Goal: Transaction & Acquisition: Purchase product/service

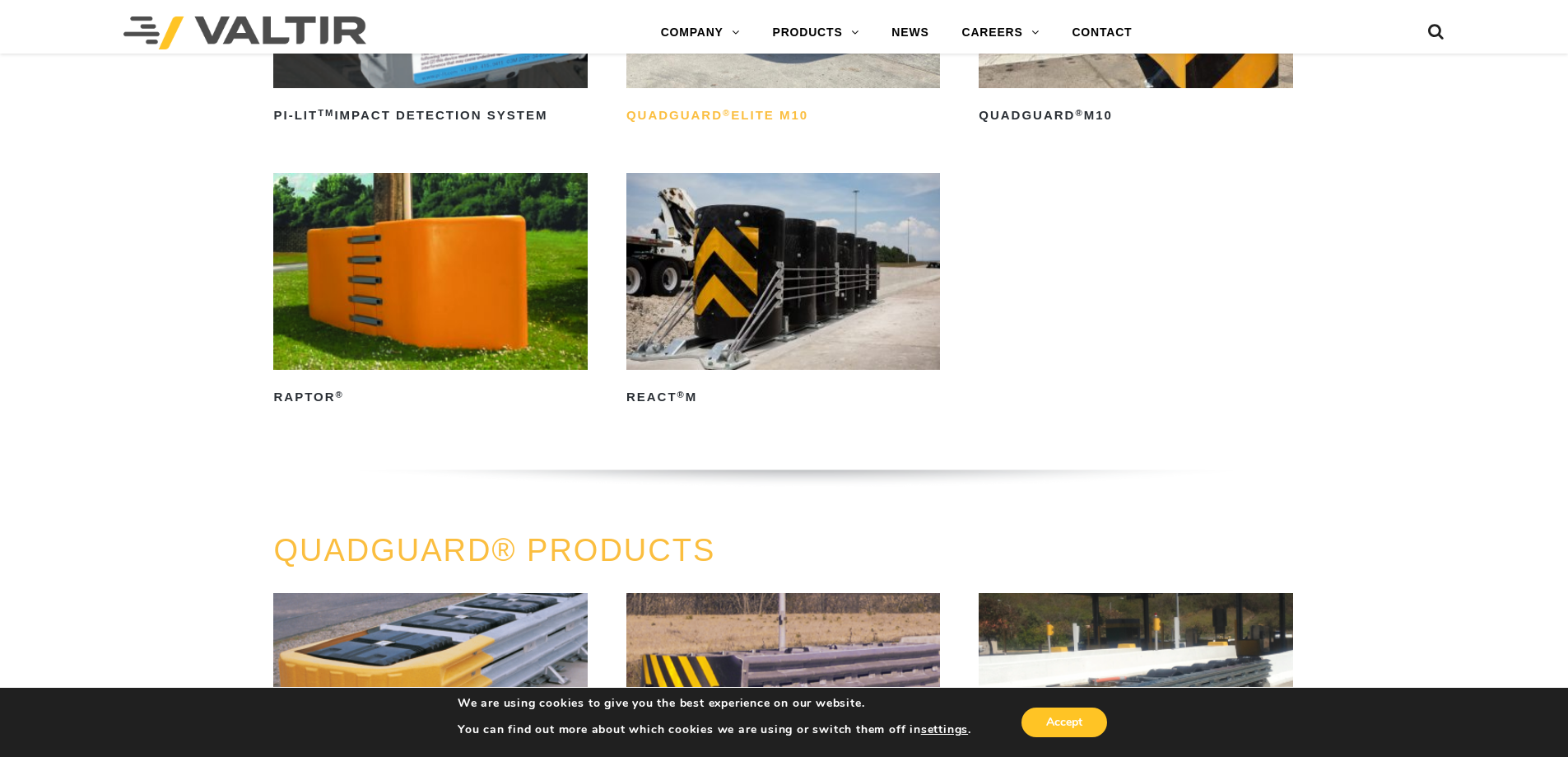
scroll to position [1235, 0]
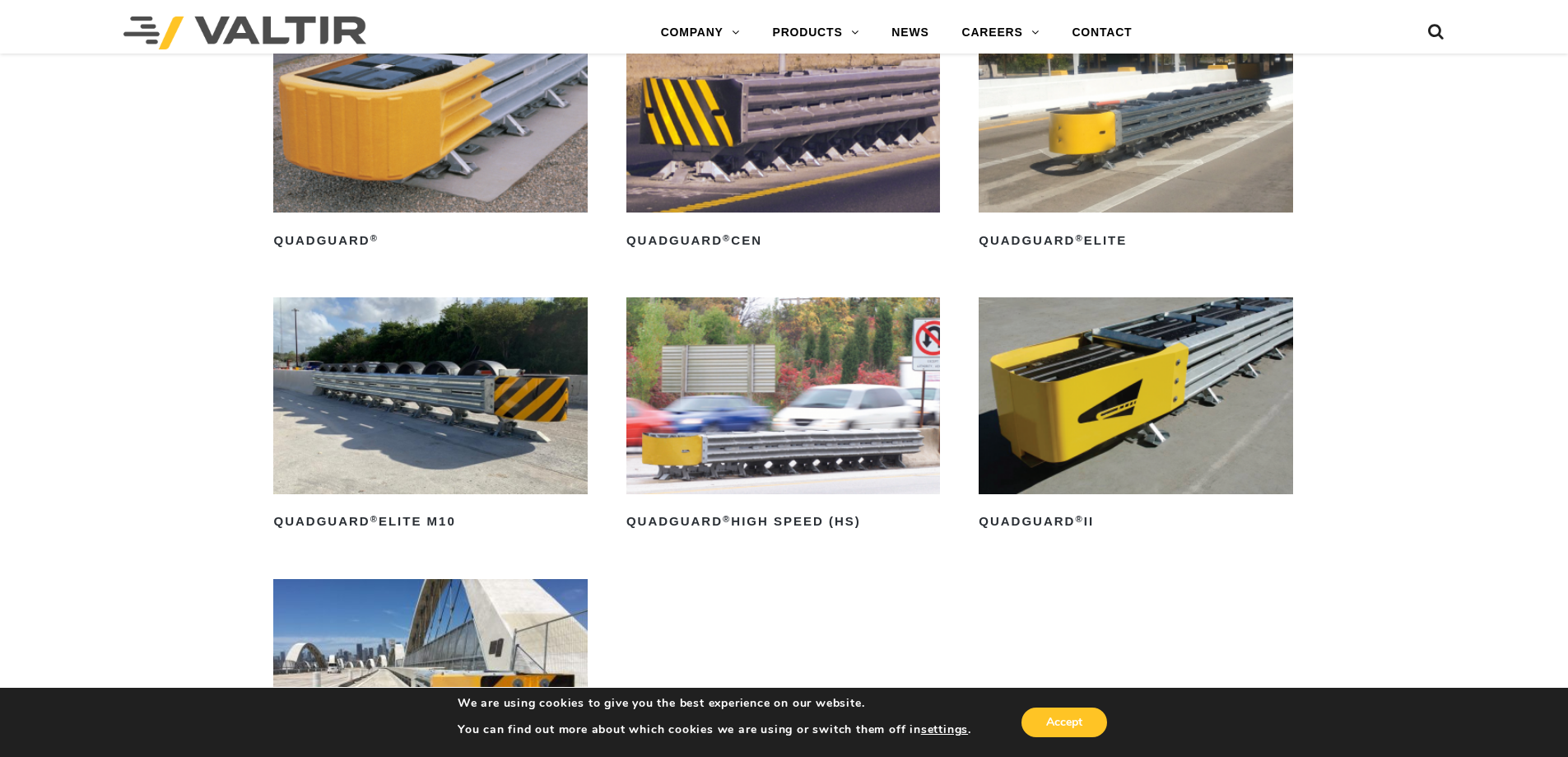
click at [413, 404] on img at bounding box center [430, 394] width 313 height 196
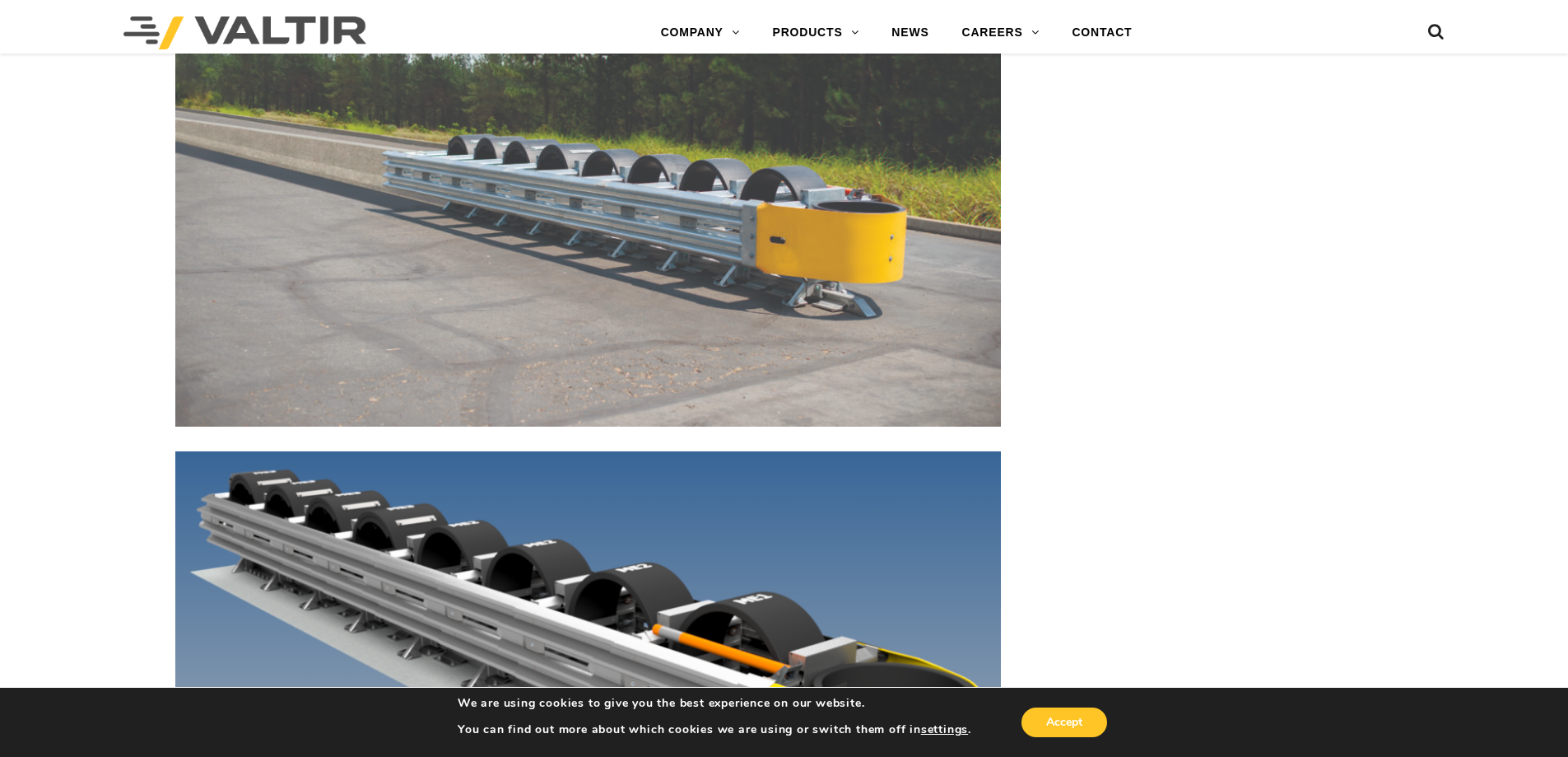
scroll to position [6668, 0]
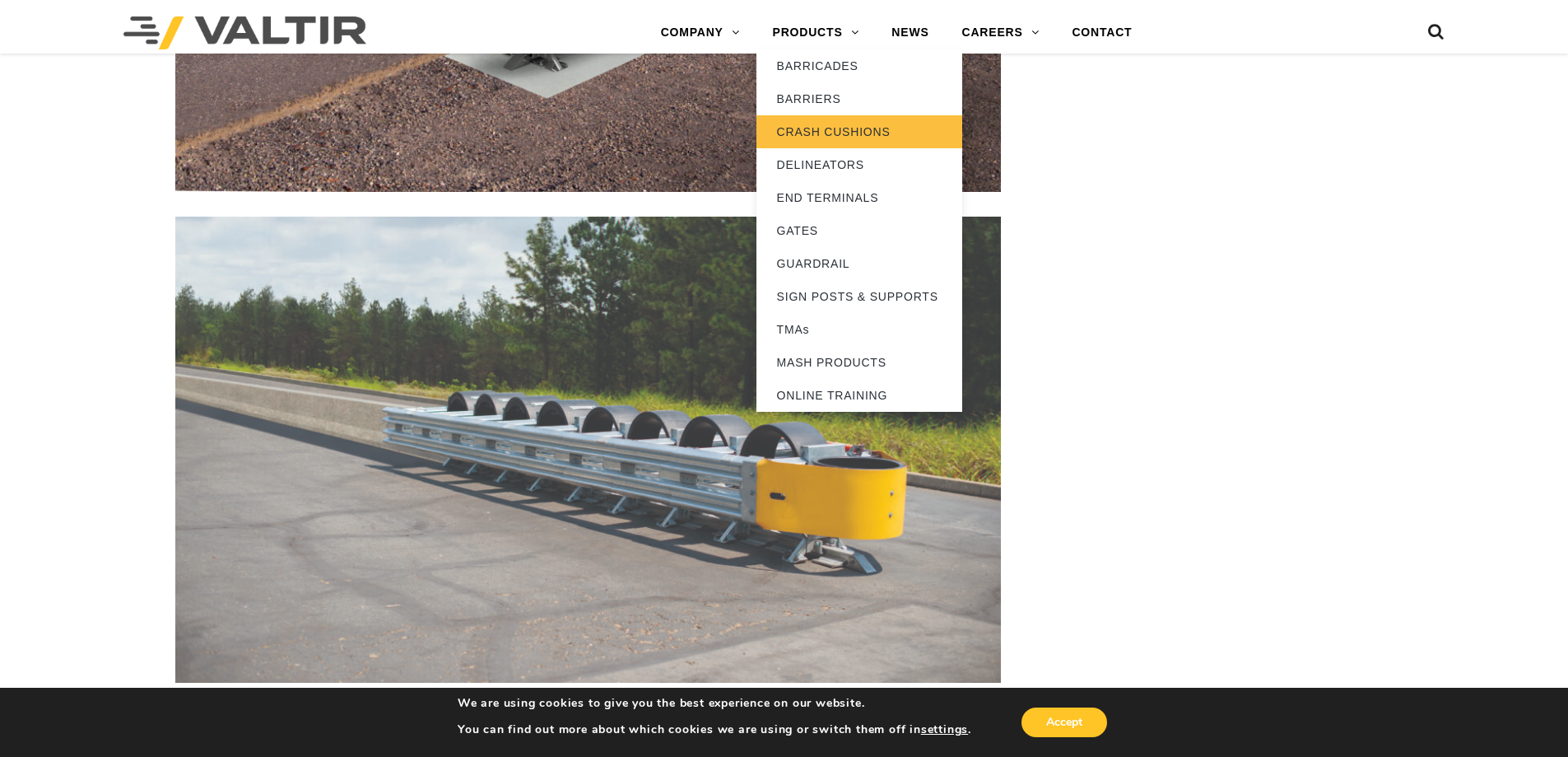
click at [821, 133] on link "CRASH CUSHIONS" at bounding box center [860, 131] width 206 height 33
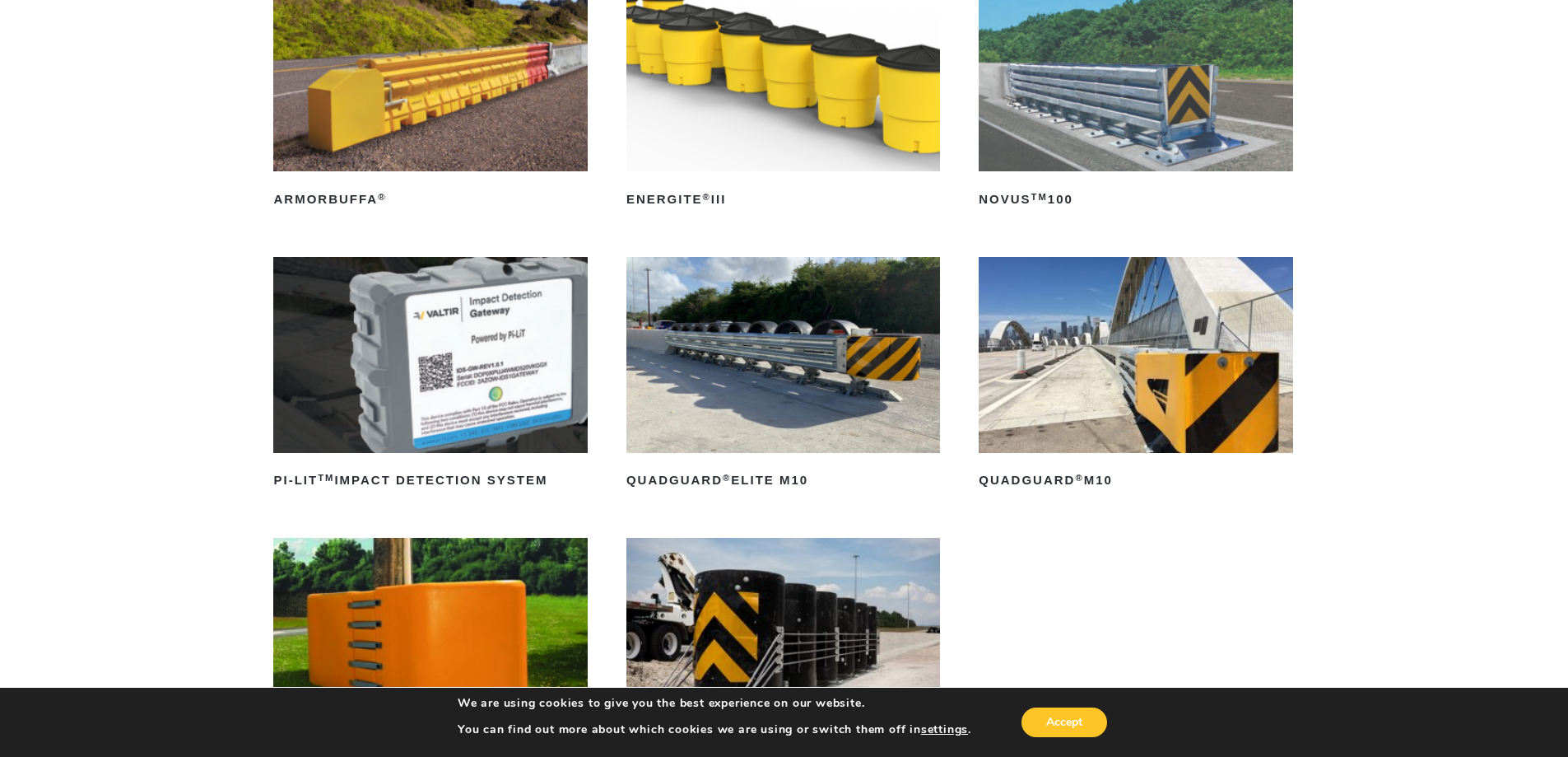
scroll to position [329, 0]
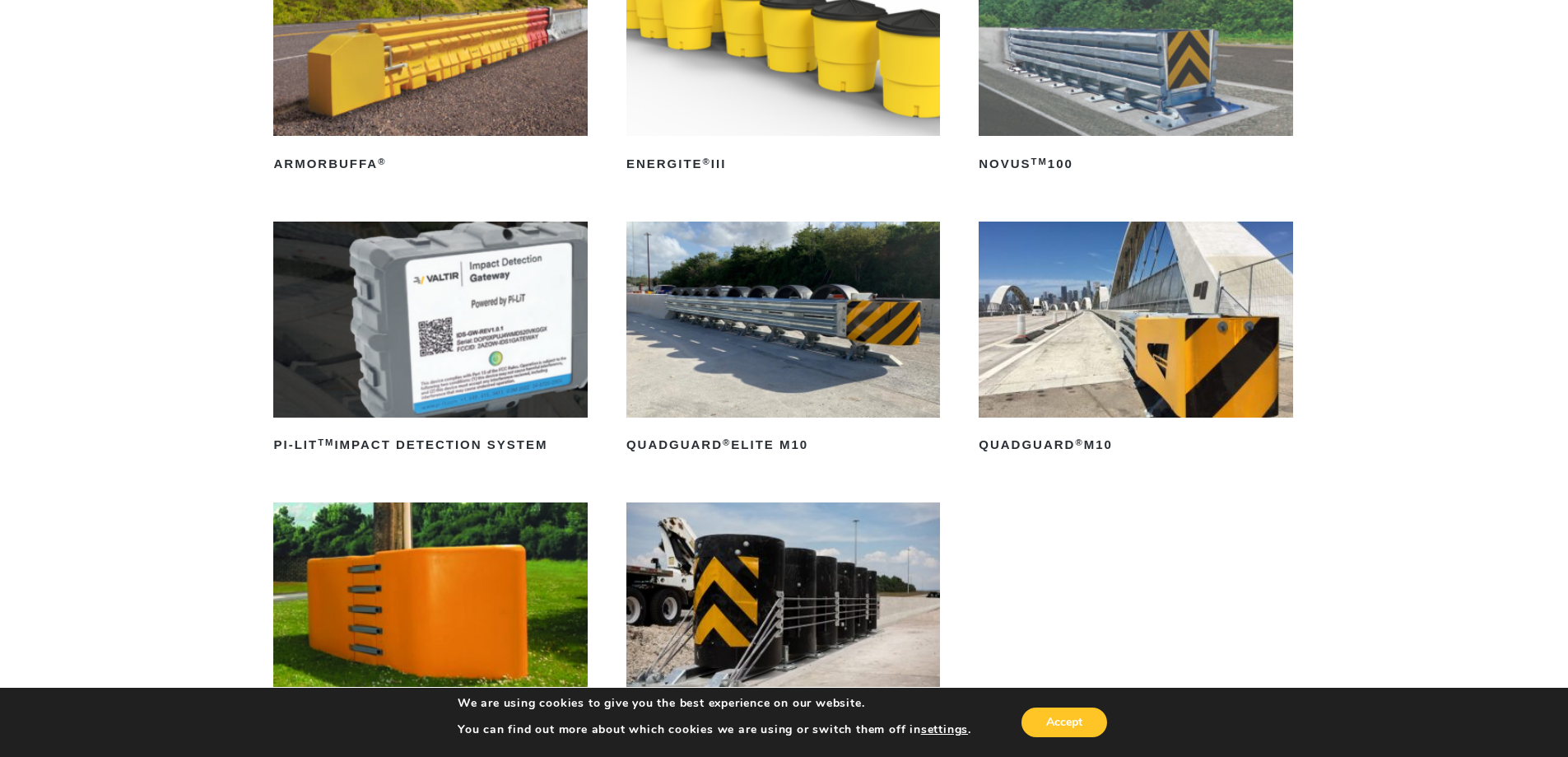
click at [1126, 58] on img at bounding box center [1135, 37] width 313 height 196
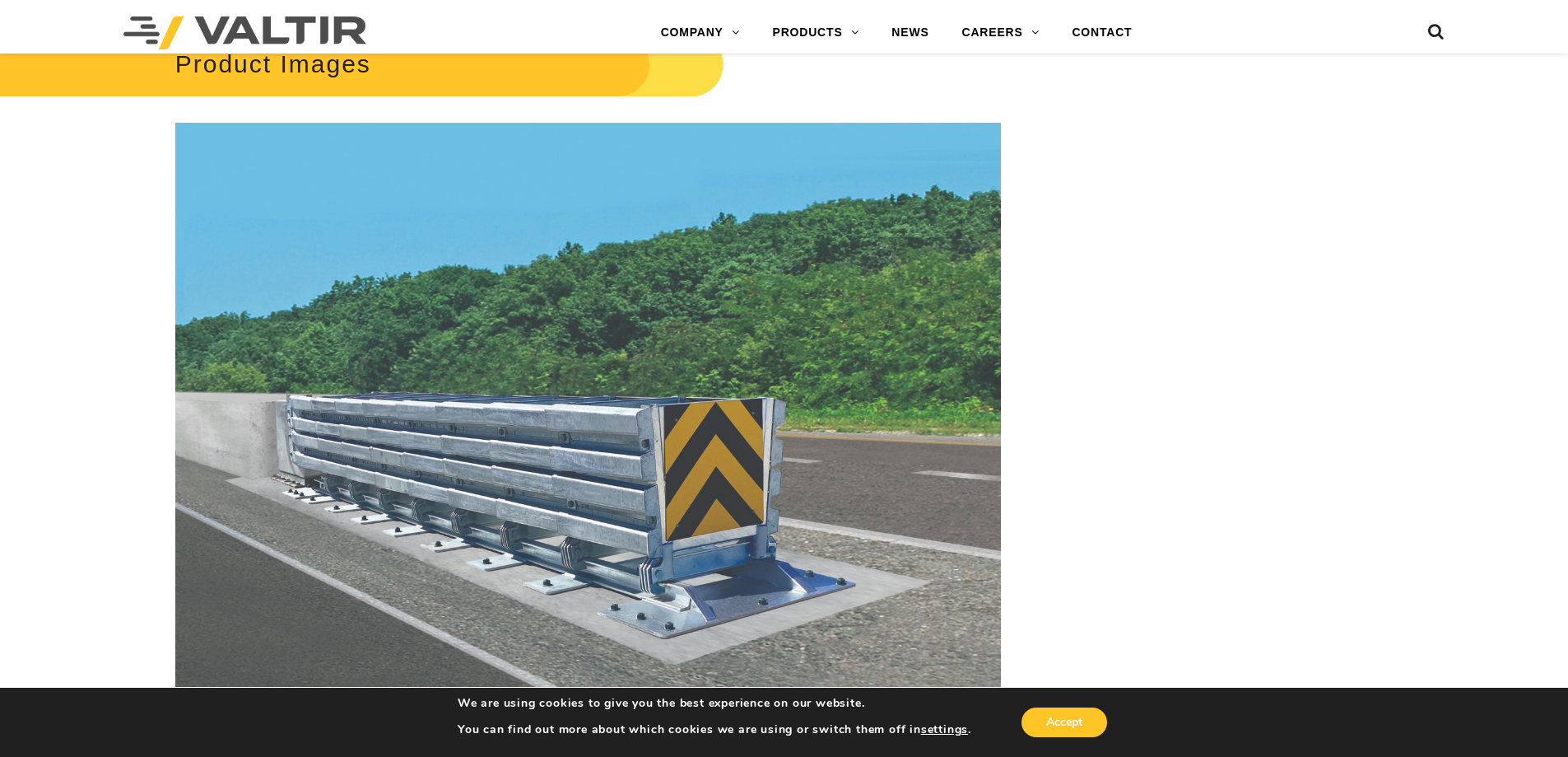
scroll to position [2058, 0]
